Goal: Transaction & Acquisition: Subscribe to service/newsletter

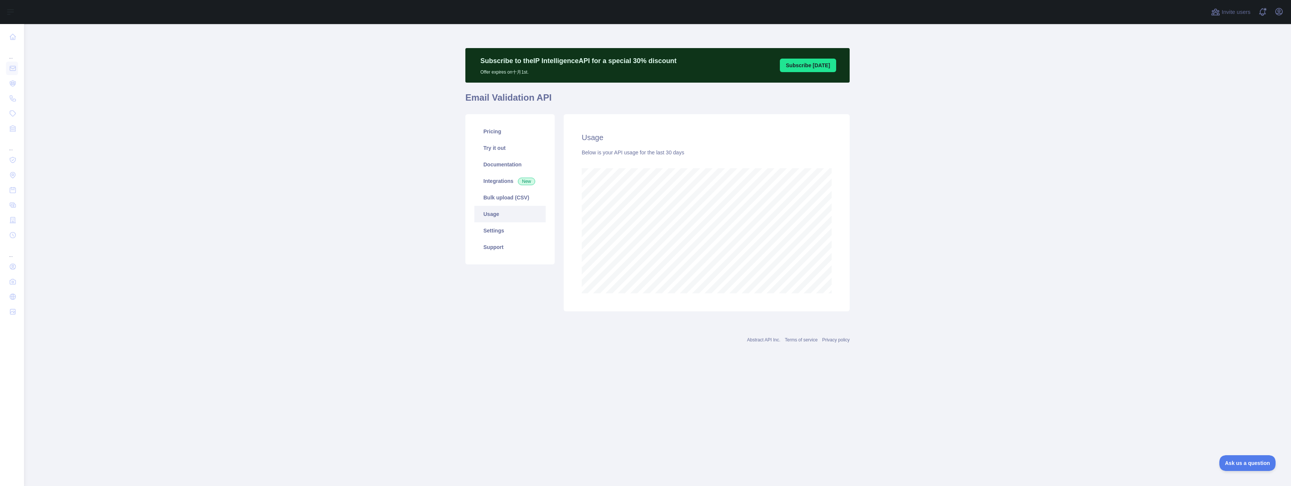
scroll to position [462, 1267]
click at [362, 169] on main "Subscribe to the IP Intelligence API for a special 30 % discount Offer expires …" at bounding box center [657, 255] width 1267 height 462
click at [296, 146] on main "Subscribe to the IP Intelligence API for a special 30 % discount Offer expires …" at bounding box center [657, 255] width 1267 height 462
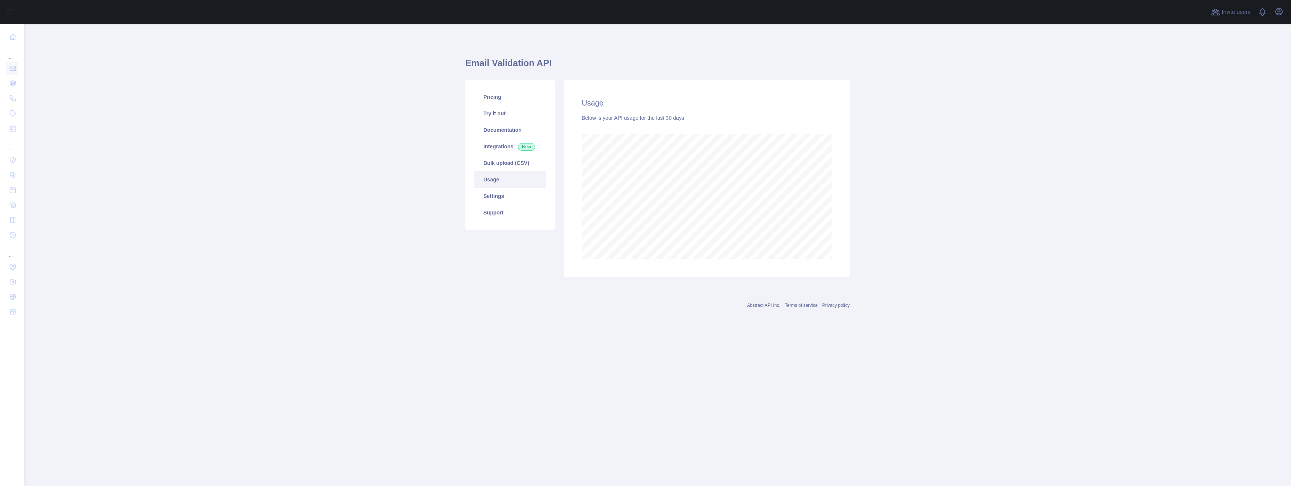
scroll to position [462, 1267]
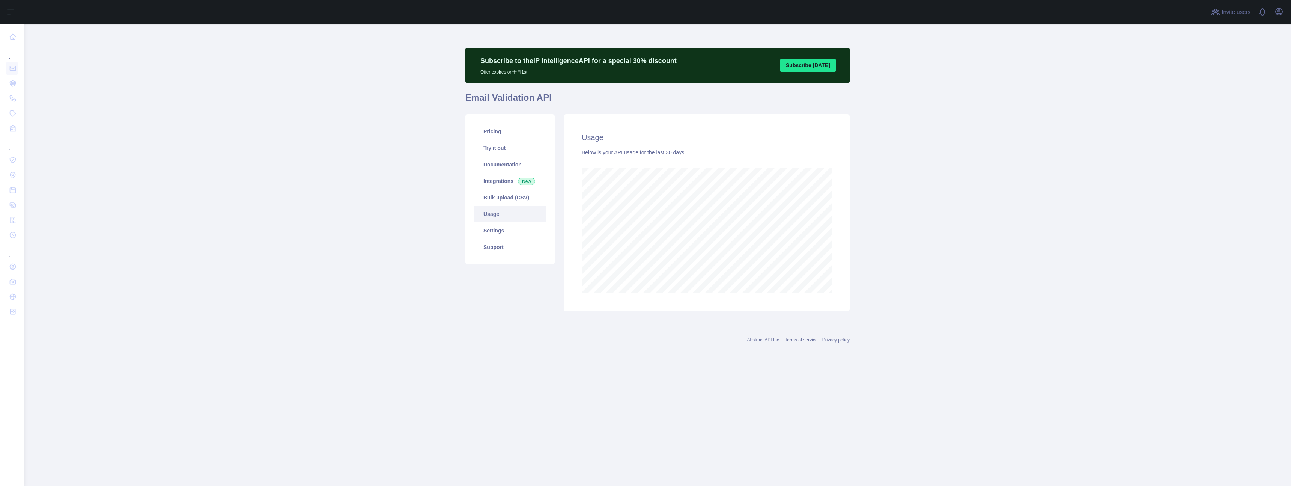
click at [341, 175] on main "Subscribe to the IP Intelligence API for a special 30 % discount Offer expires …" at bounding box center [657, 255] width 1267 height 462
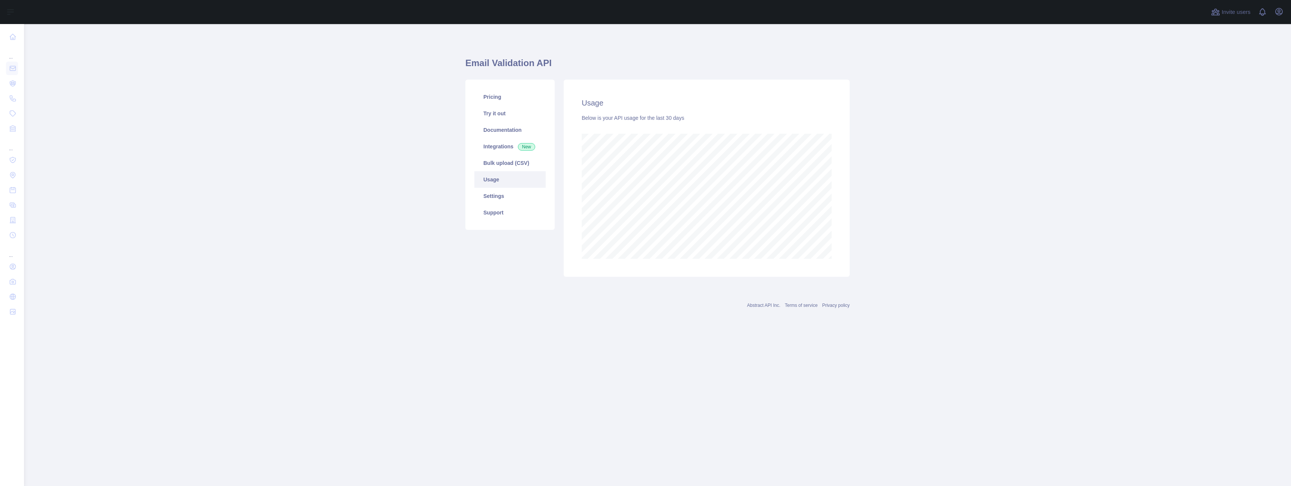
scroll to position [462, 1267]
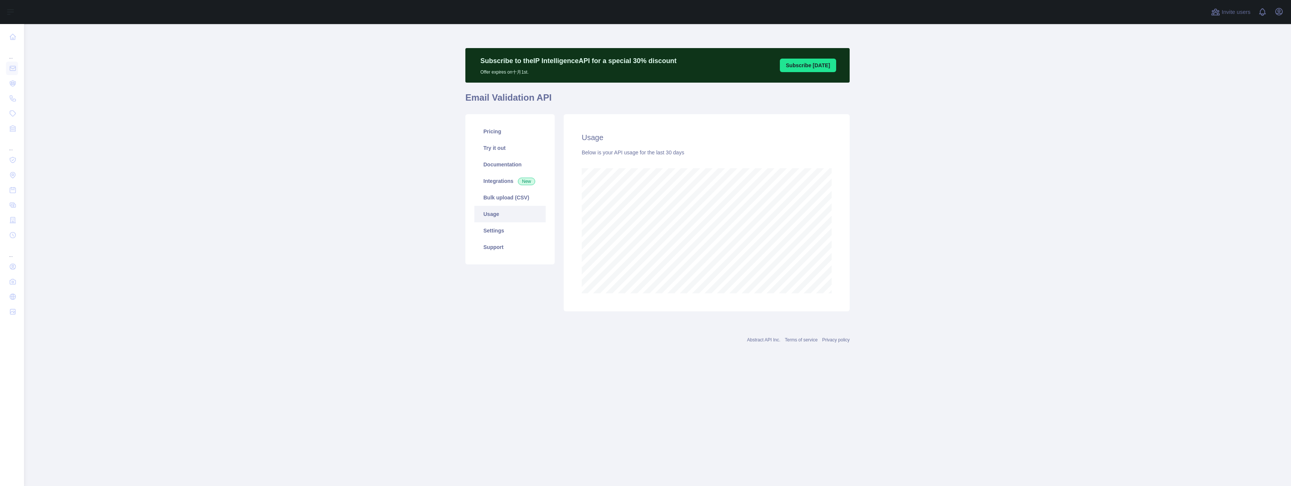
click at [291, 163] on main "Subscribe to the IP Intelligence API for a special 30 % discount Offer expires …" at bounding box center [657, 255] width 1267 height 462
click at [309, 148] on main "Subscribe to the IP Intelligence API for a special 30 % discount Offer expires …" at bounding box center [657, 255] width 1267 height 462
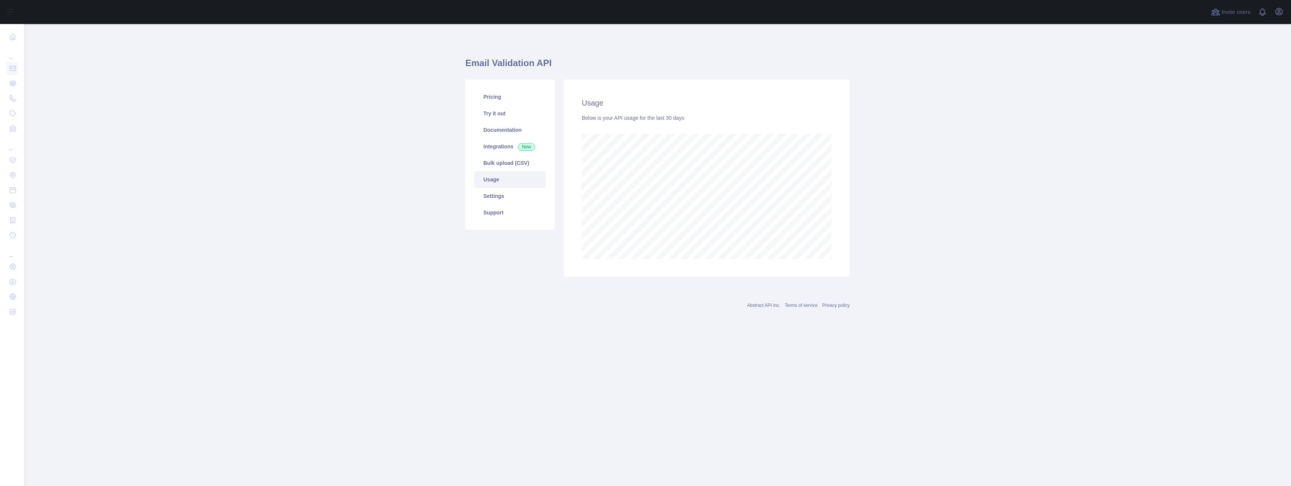
scroll to position [462, 1267]
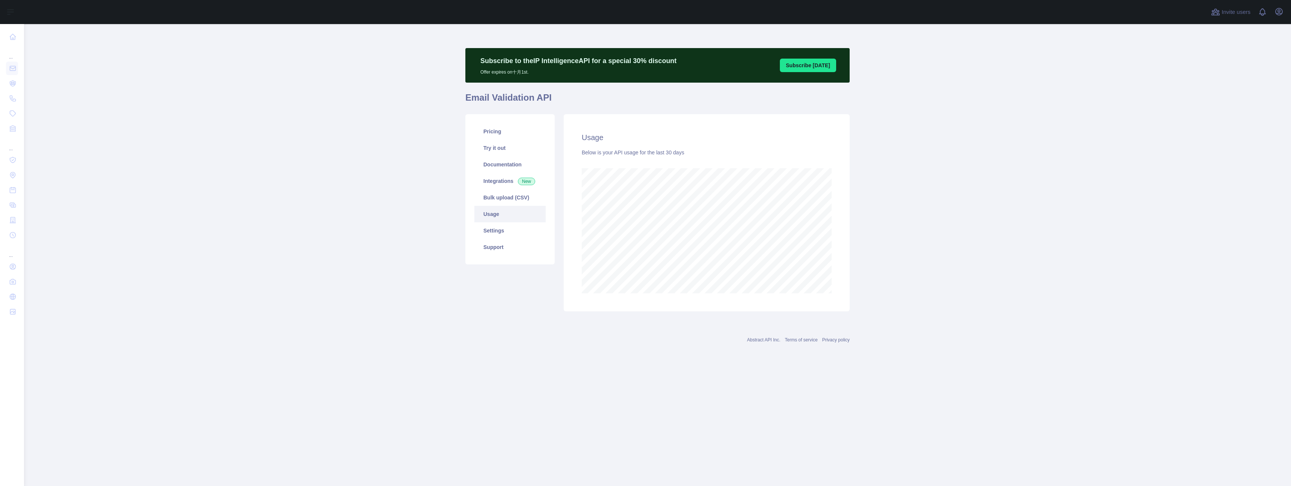
click at [287, 148] on main "Subscribe to the IP Intelligence API for a special 30 % discount Offer expires …" at bounding box center [657, 255] width 1267 height 462
click at [1015, 212] on main "Subscribe to the IP Intelligence API for a special 30 % discount Offer expires …" at bounding box center [657, 255] width 1267 height 462
click at [1026, 209] on main "Subscribe to the IP Intelligence API for a special 30 % discount Offer expires …" at bounding box center [657, 255] width 1267 height 462
drag, startPoint x: 336, startPoint y: 129, endPoint x: 152, endPoint y: 28, distance: 209.5
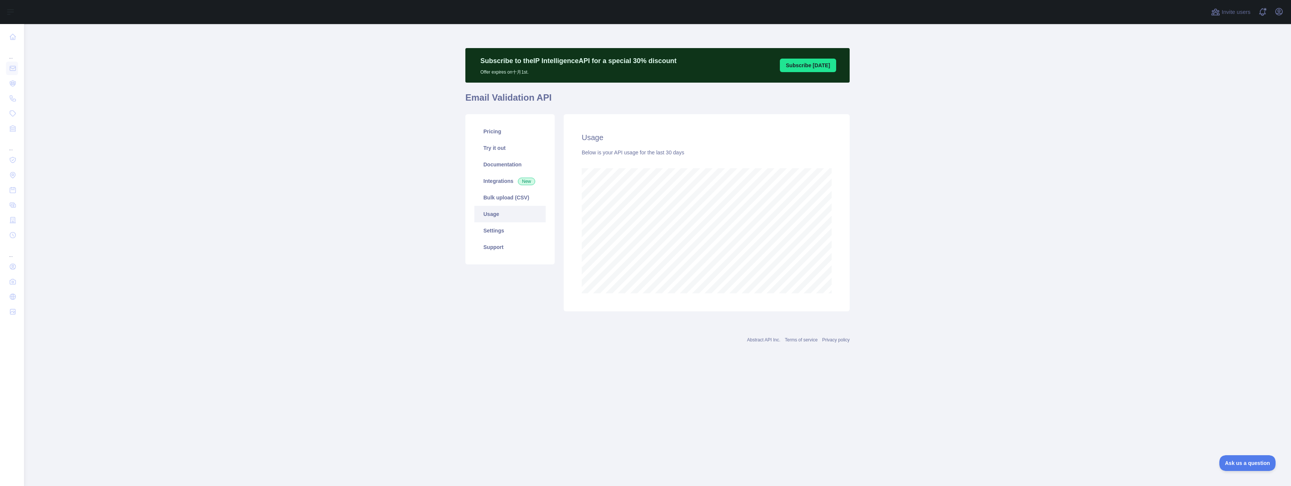
click at [334, 128] on main "Subscribe to the IP Intelligence API for a special 30 % discount Offer expires …" at bounding box center [657, 255] width 1267 height 462
click at [264, 148] on main "Subscribe to the IP Intelligence API for a special 30 % discount Offer expires …" at bounding box center [657, 255] width 1267 height 462
click at [284, 52] on main "Subscribe to the IP Intelligence API for a special 30 % discount Offer expires …" at bounding box center [657, 255] width 1267 height 462
